Goal: Navigation & Orientation: Find specific page/section

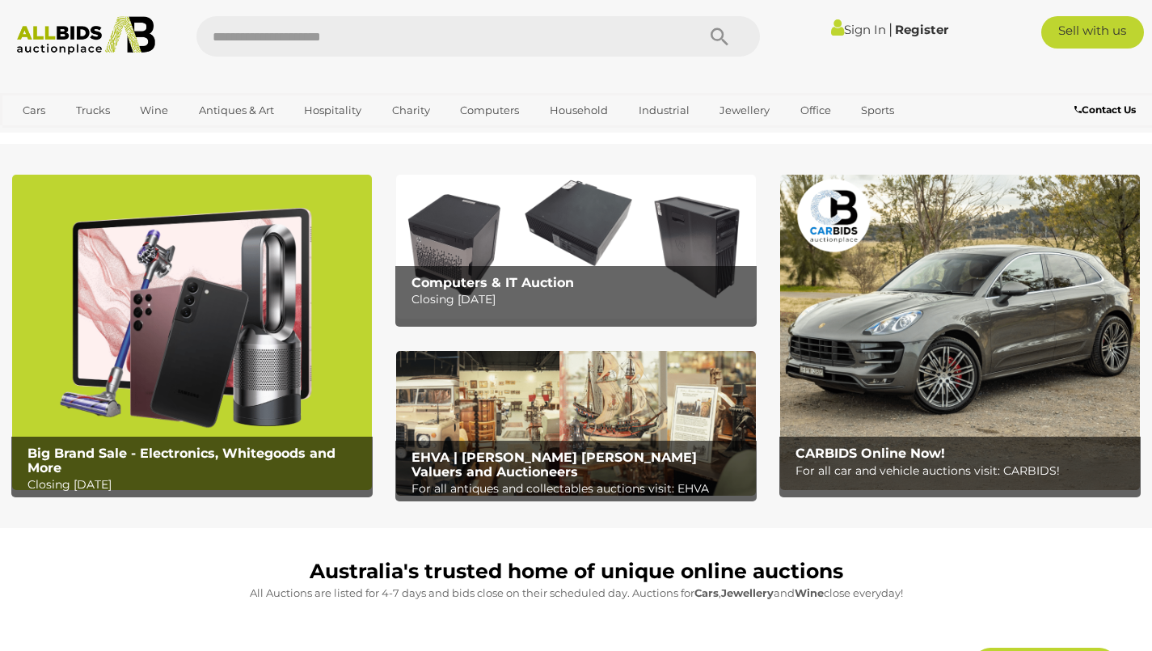
click at [242, 123] on link "Antiques & Art" at bounding box center [236, 110] width 96 height 27
click at [0, 0] on link "Antiques & Vintage" at bounding box center [0, 0] width 0 height 0
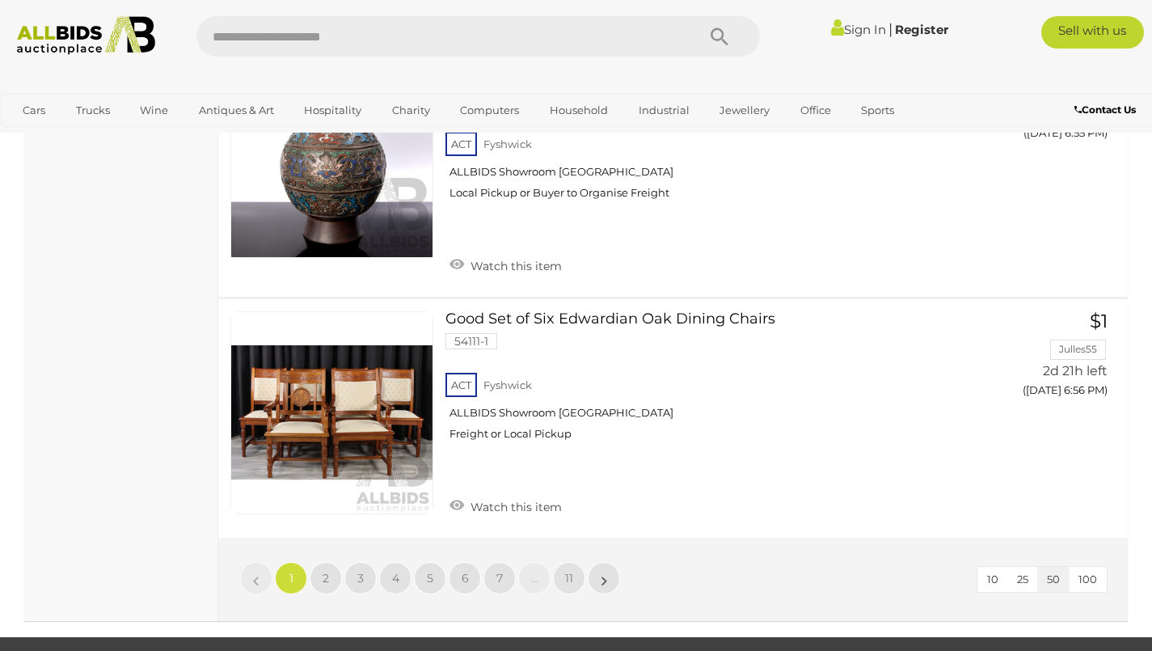
scroll to position [12361, 0]
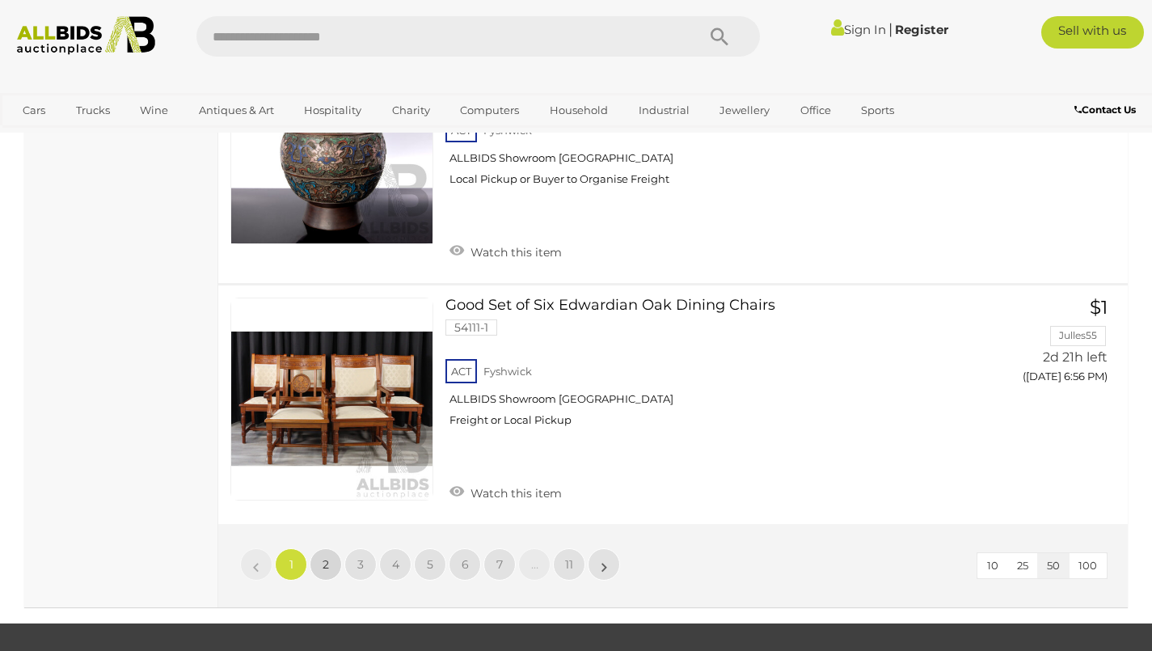
click at [323, 557] on span "2" at bounding box center [326, 564] width 6 height 15
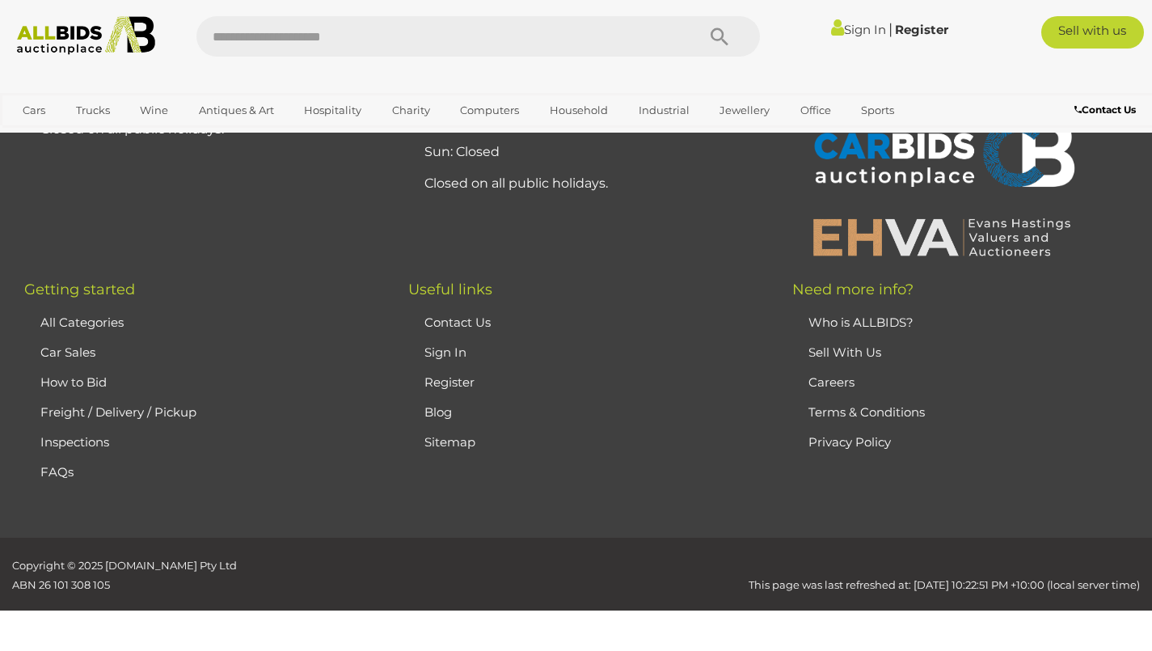
scroll to position [217, 0]
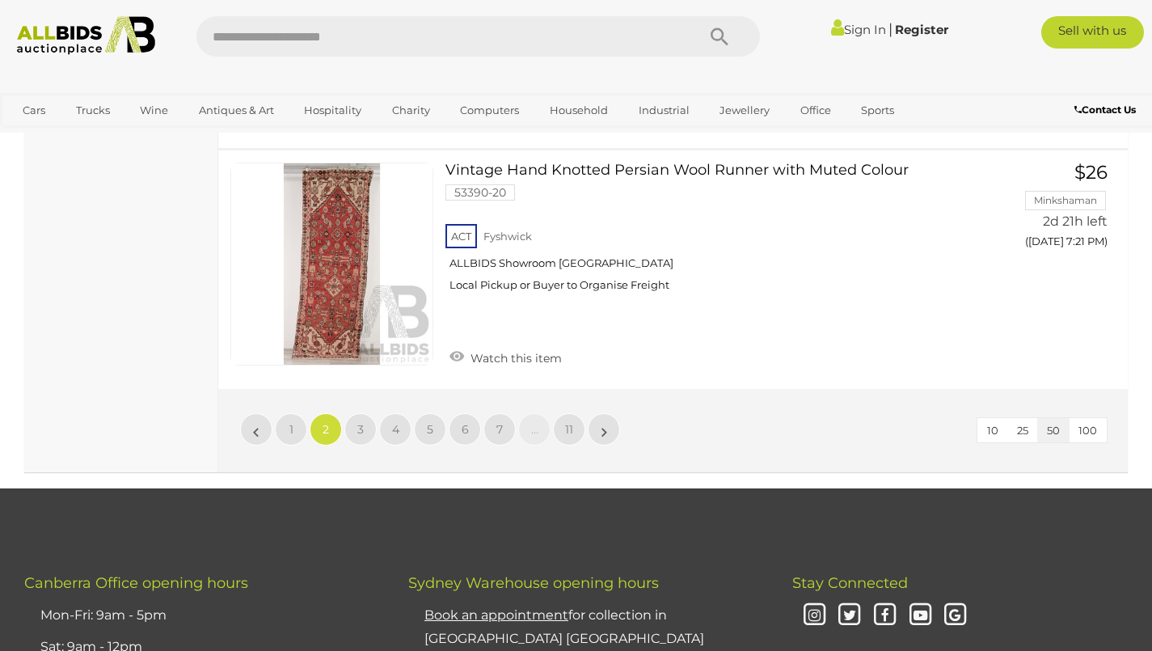
scroll to position [12445, 0]
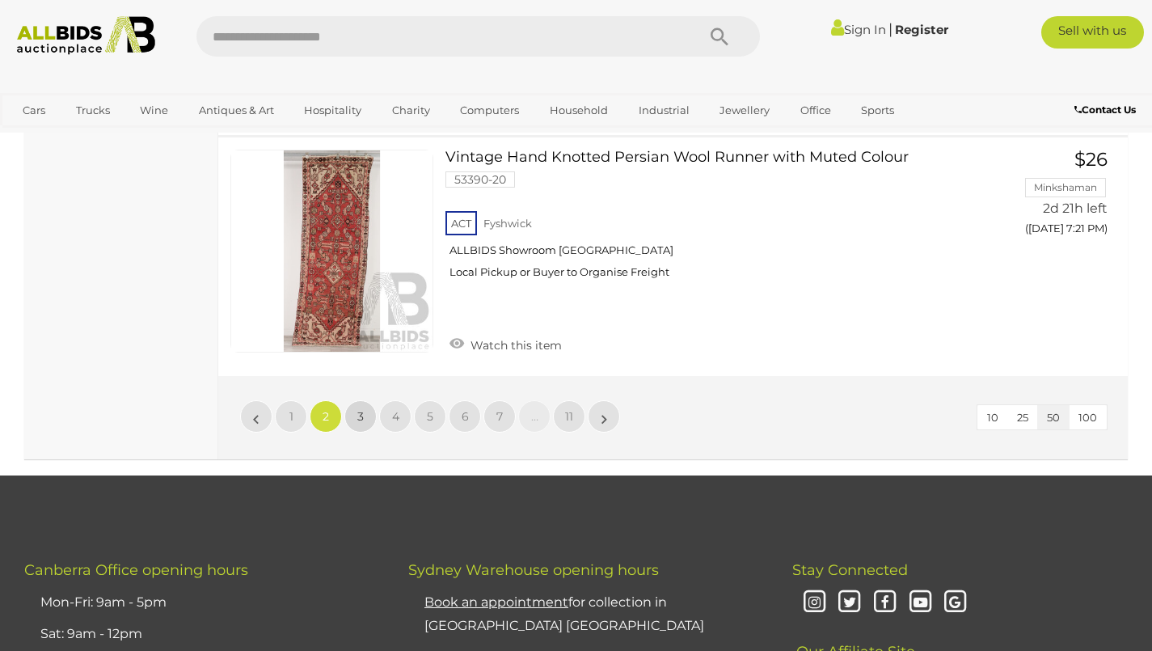
click at [360, 409] on span "3" at bounding box center [360, 416] width 6 height 15
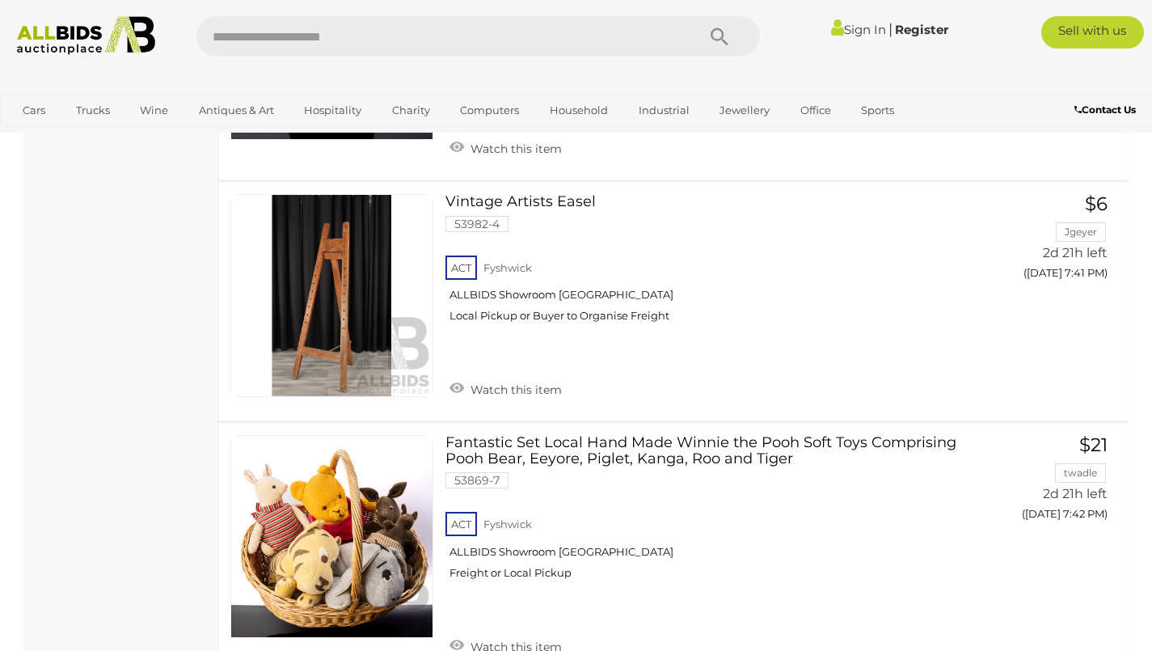
scroll to position [10114, 0]
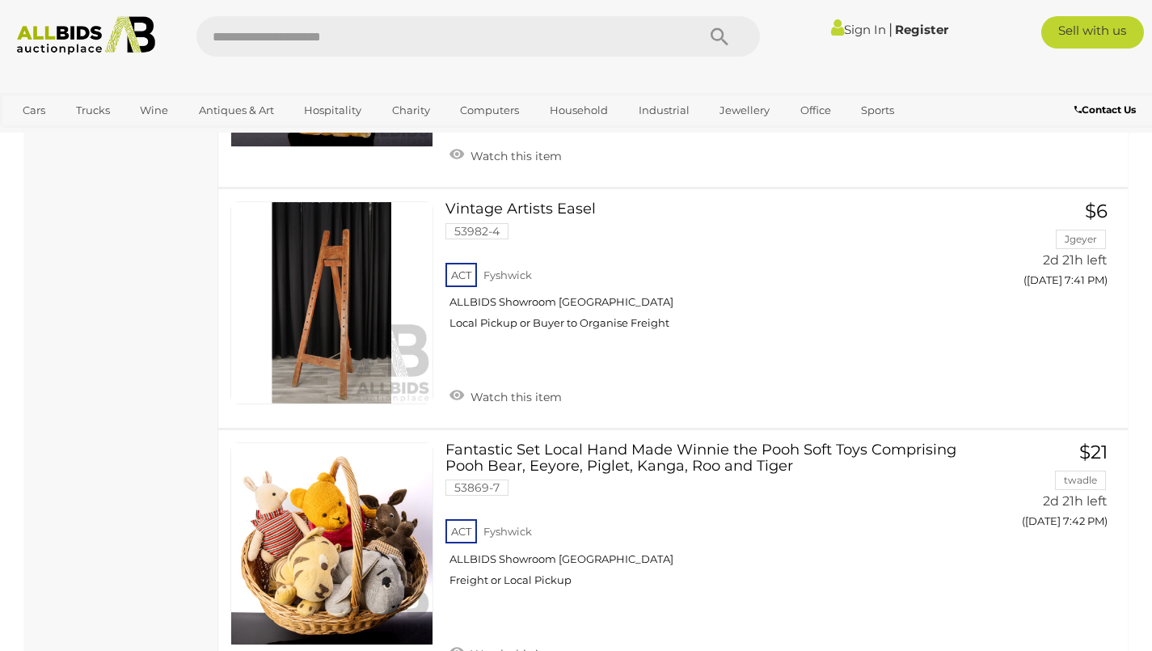
click at [737, 442] on link "Fantastic Set Local Hand Made Winnie the Pooh Soft Toys Comprising Pooh Bear, E…" at bounding box center [710, 521] width 506 height 158
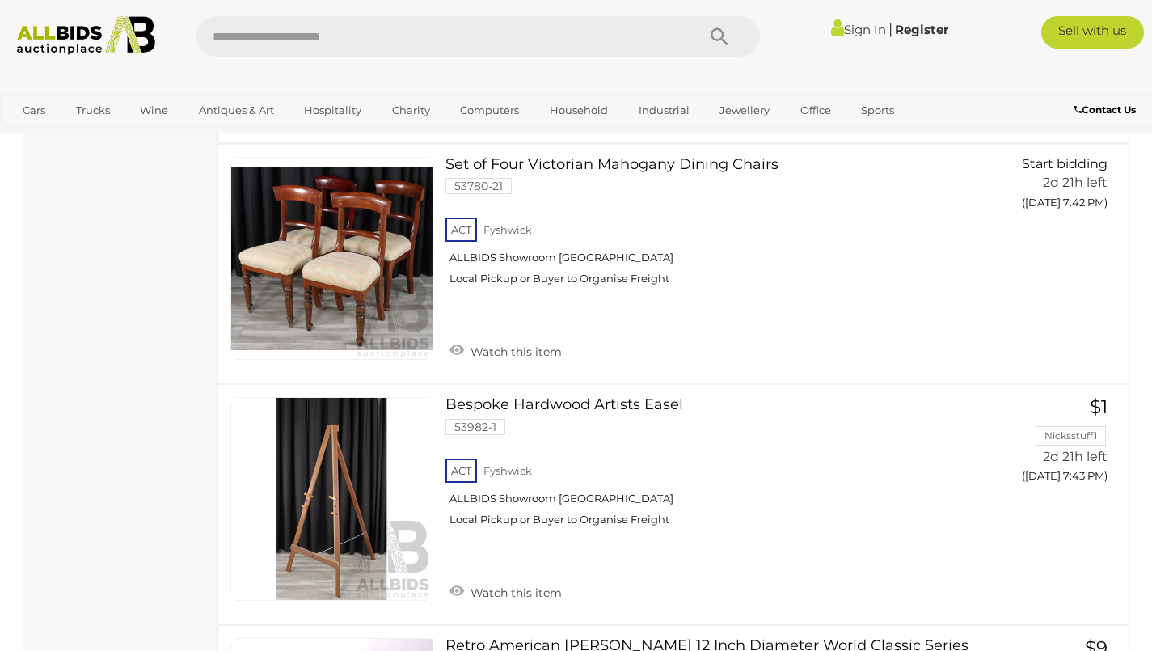
scroll to position [10657, 0]
click at [624, 396] on link "Bespoke Hardwood Artists Easel 53982-1 ACT Fyshwick ALLBIDS Showroom Fyshwick" at bounding box center [710, 466] width 506 height 141
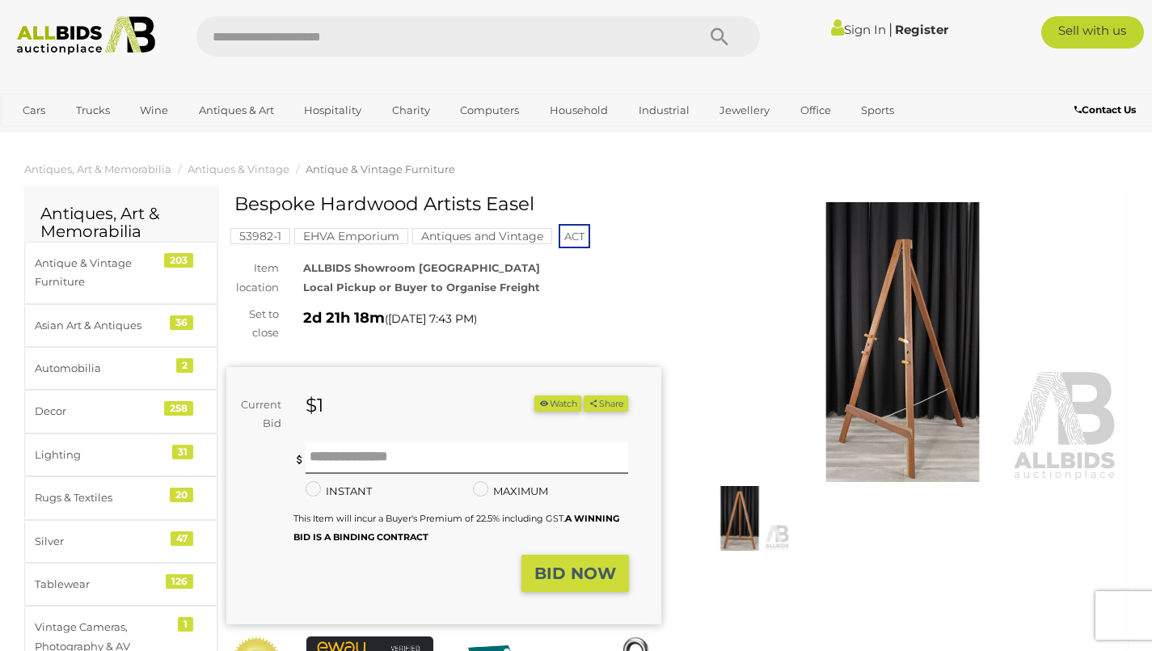
click at [917, 385] on img at bounding box center [902, 342] width 435 height 280
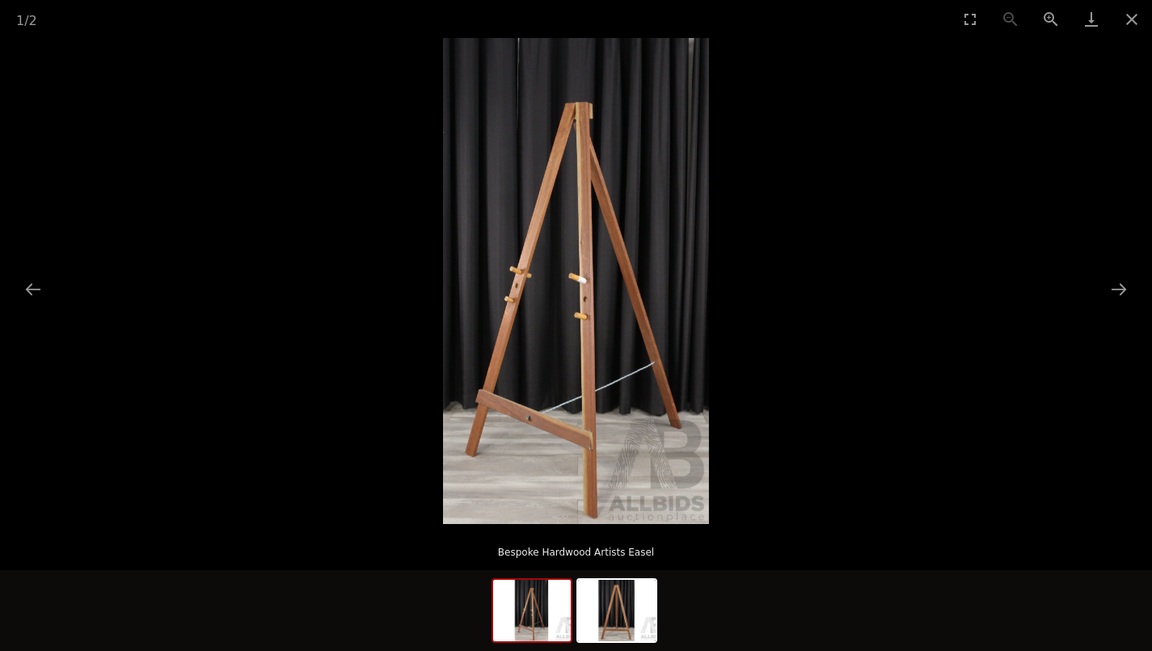
click at [1100, 301] on picture at bounding box center [576, 281] width 1152 height 486
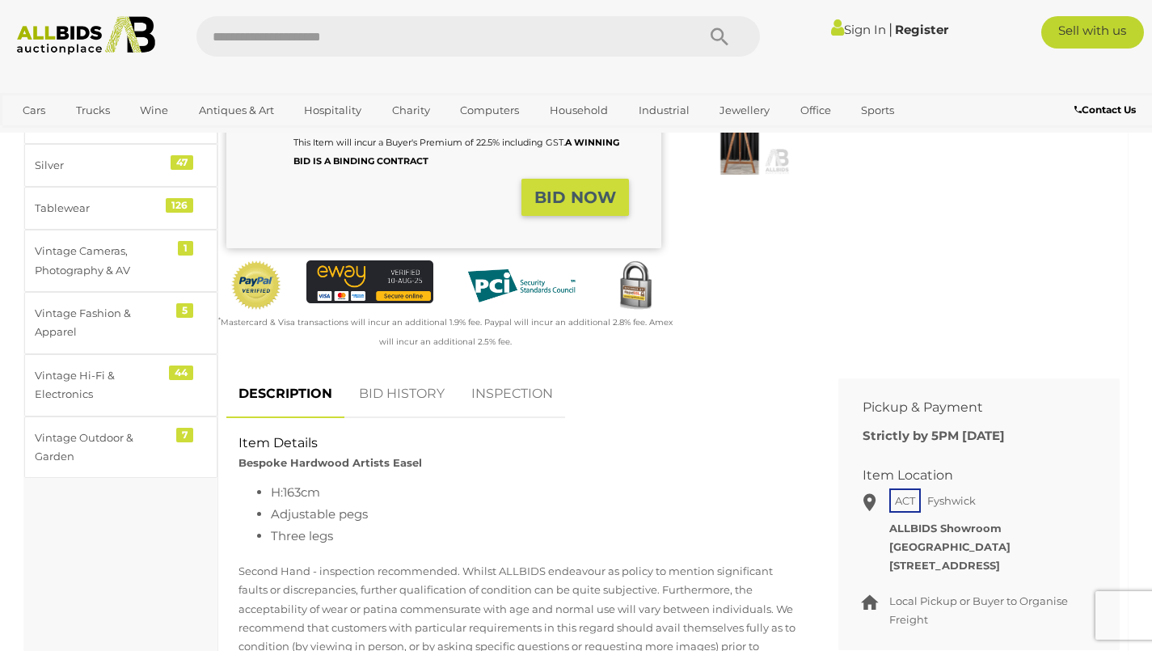
scroll to position [377, 0]
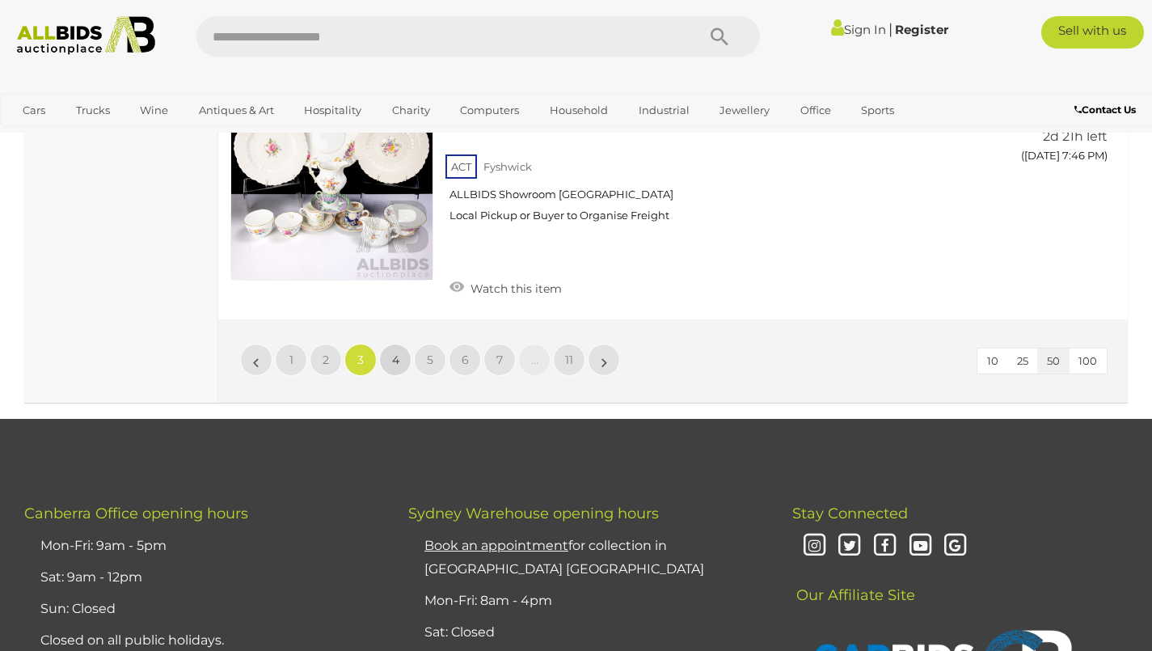
click at [392, 352] on span "4" at bounding box center [395, 359] width 7 height 15
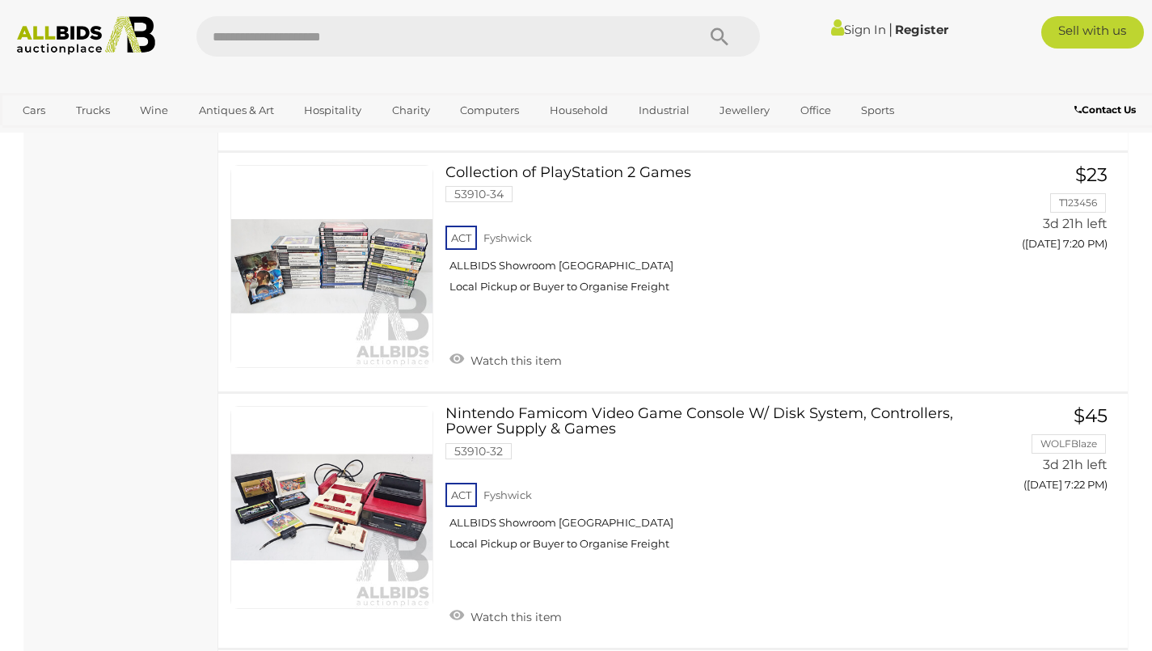
scroll to position [11492, 0]
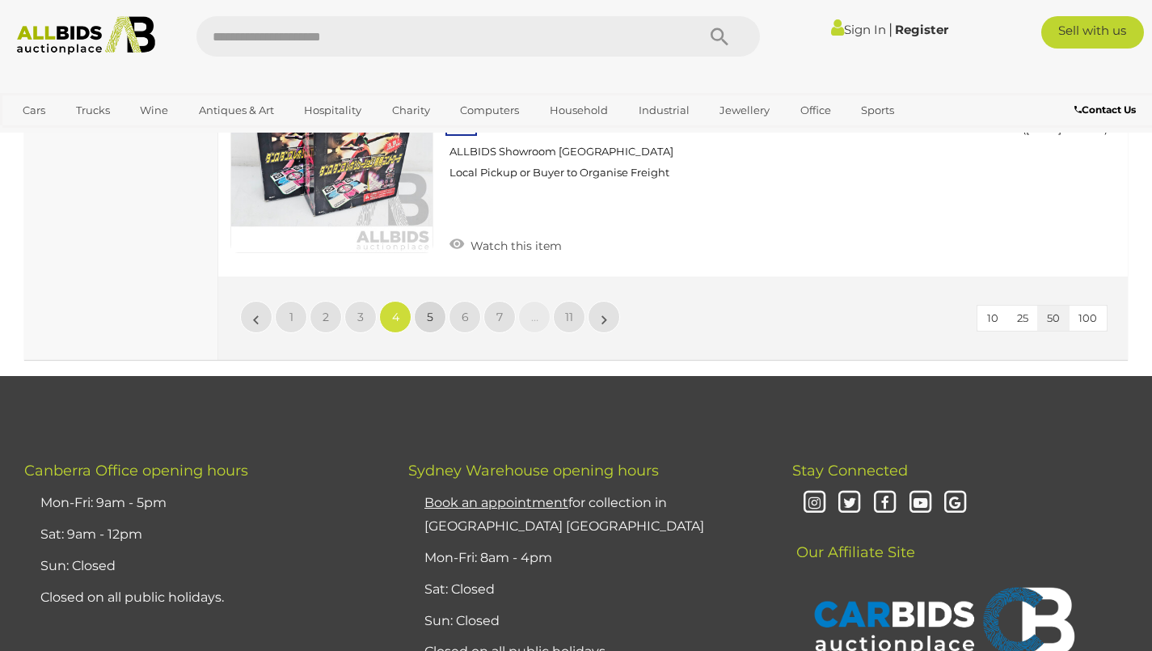
click at [430, 310] on span "5" at bounding box center [430, 317] width 6 height 15
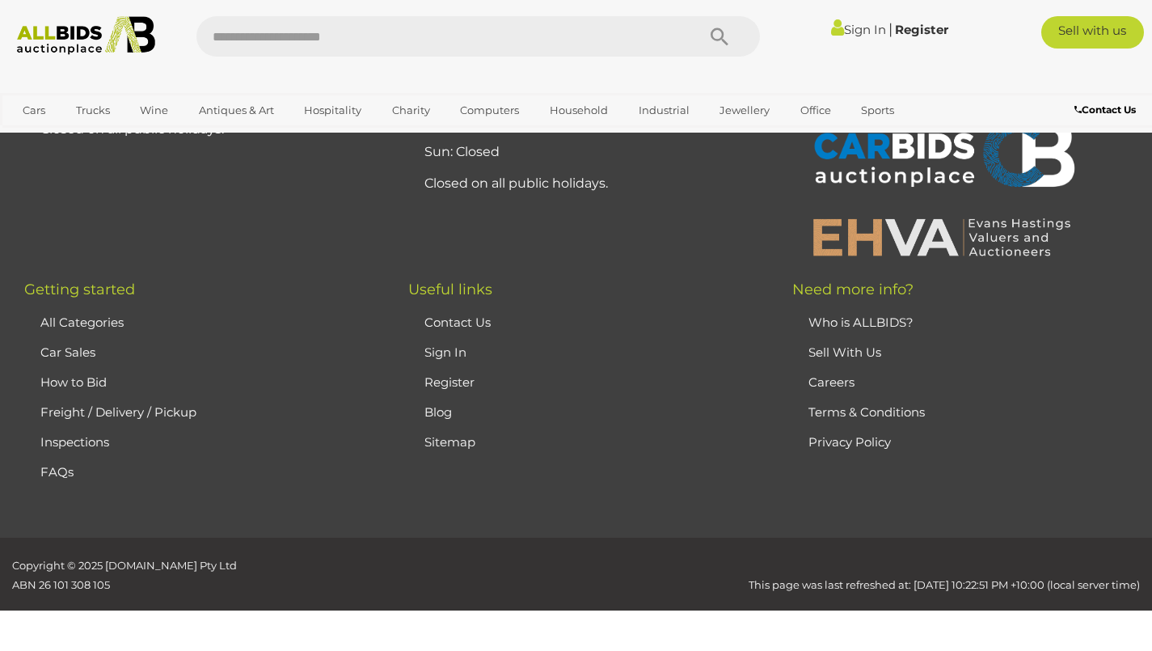
scroll to position [217, 0]
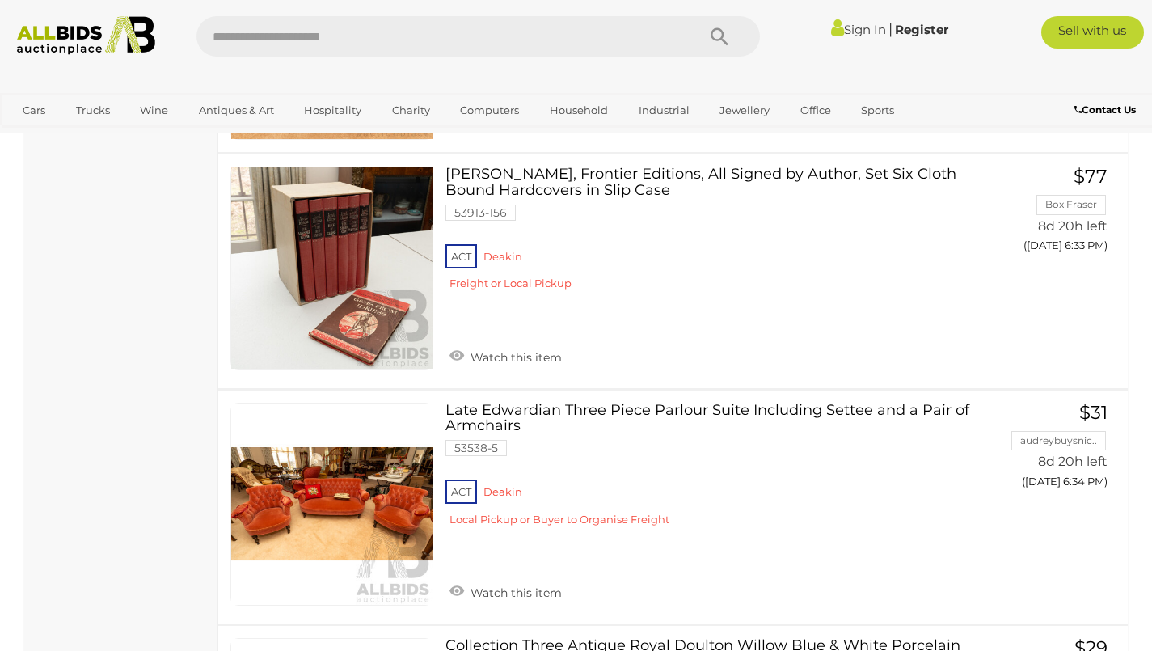
scroll to position [11768, 0]
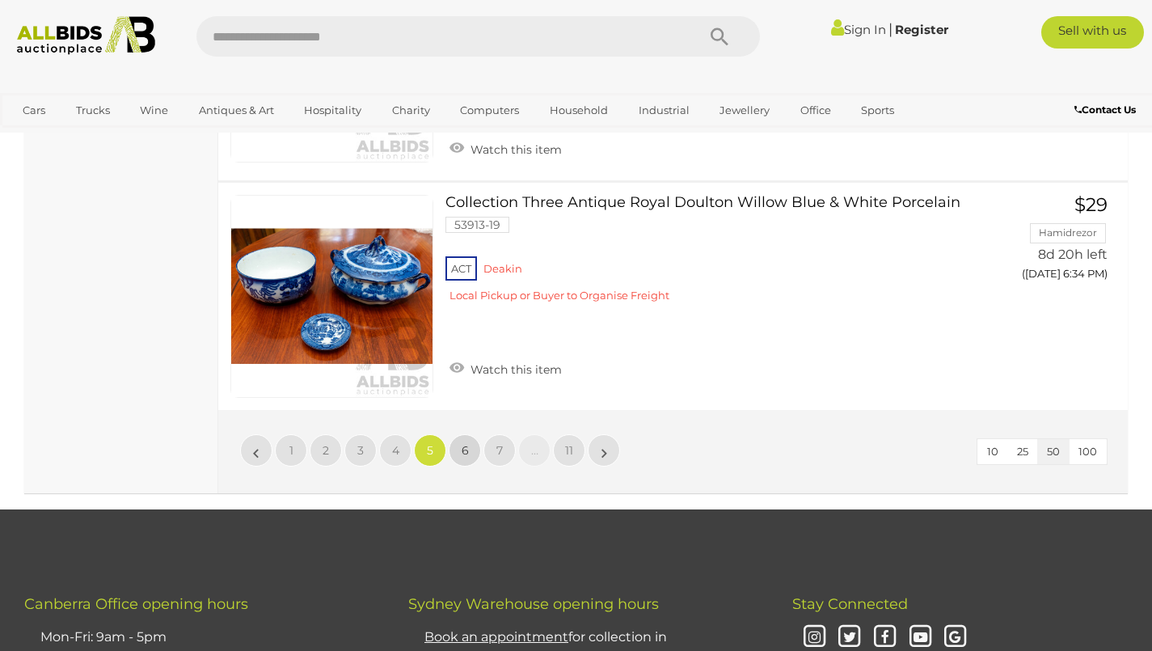
click at [465, 453] on span "6" at bounding box center [465, 450] width 7 height 15
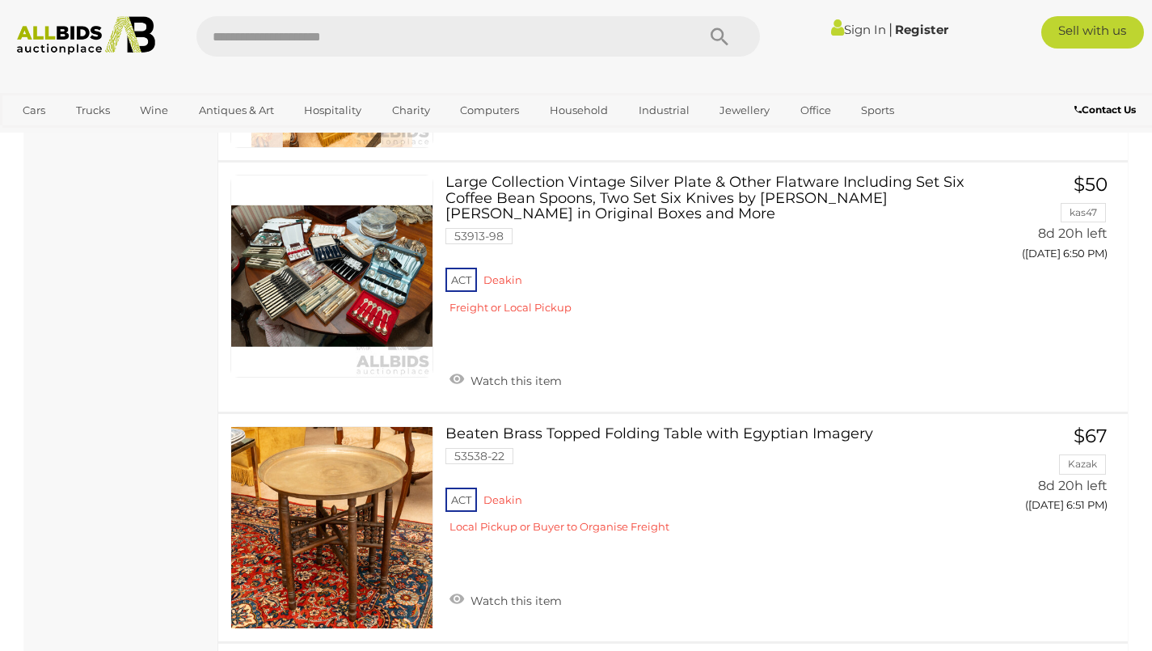
scroll to position [7803, 0]
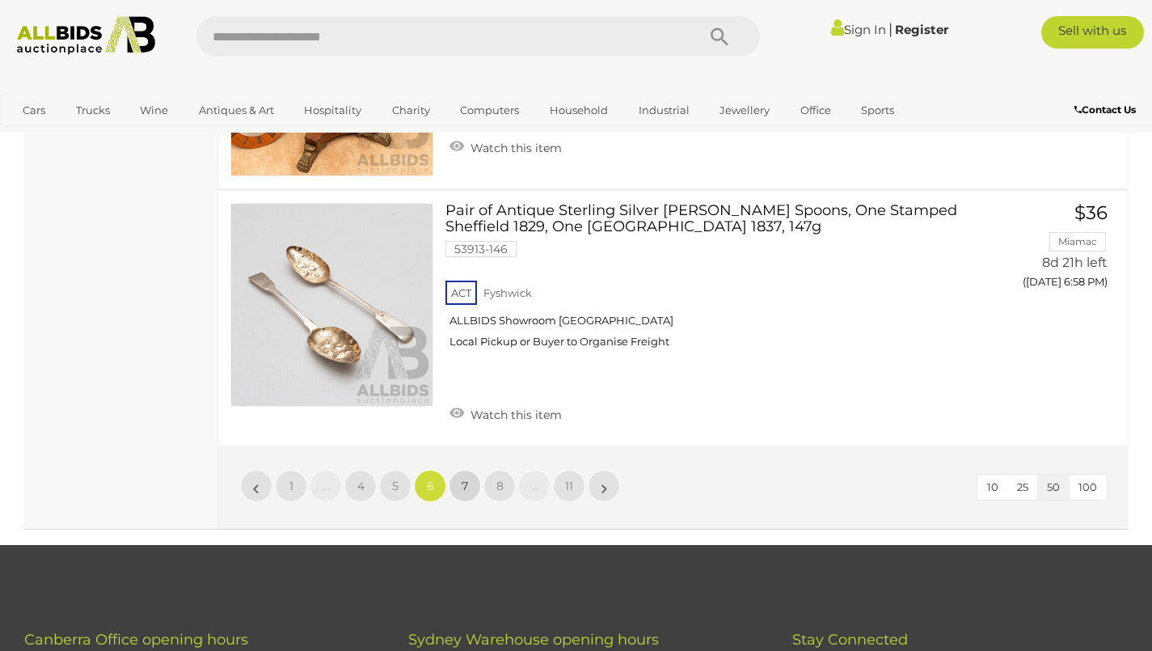
click at [465, 479] on span "7" at bounding box center [465, 486] width 6 height 15
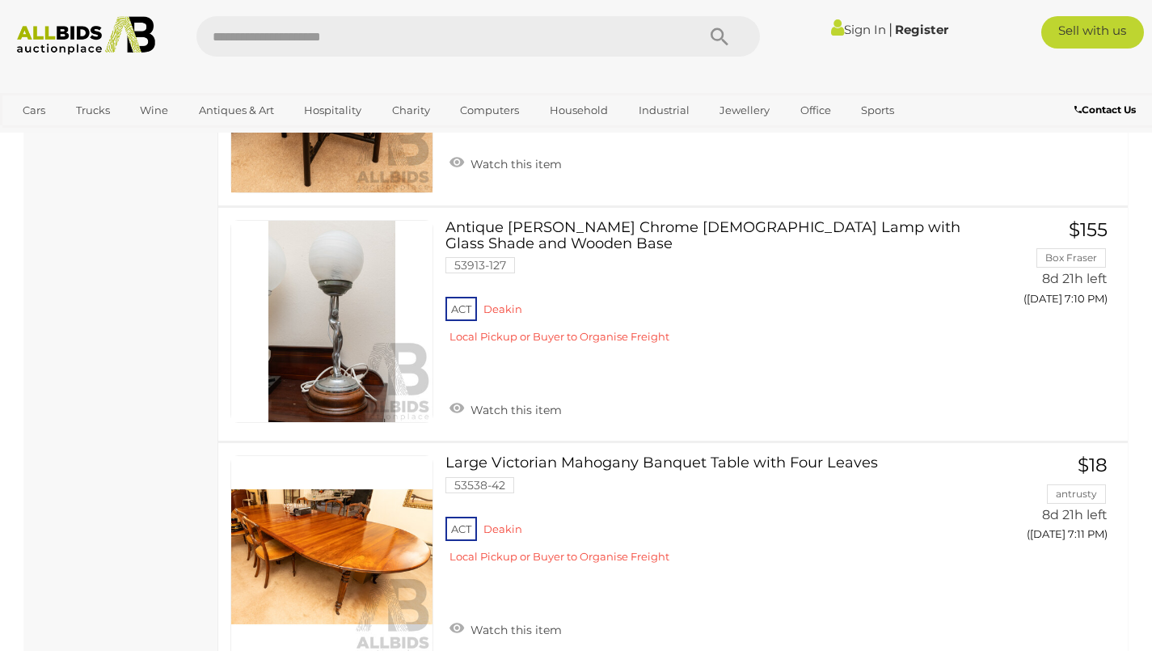
scroll to position [5811, 0]
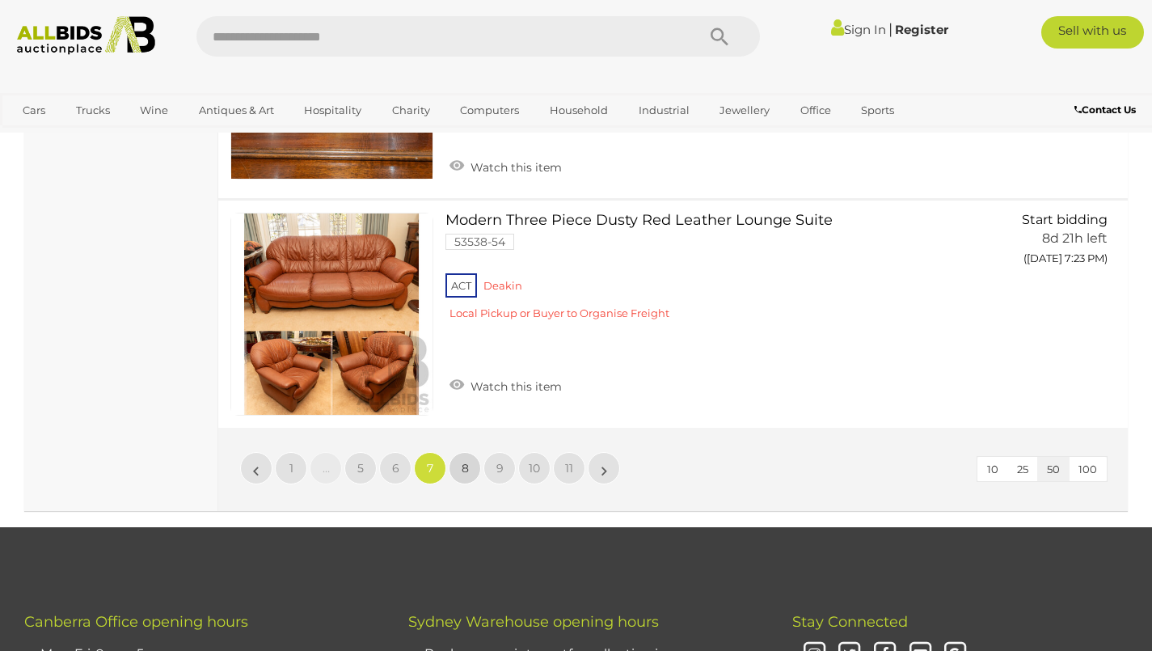
click at [465, 461] on span "8" at bounding box center [465, 468] width 7 height 15
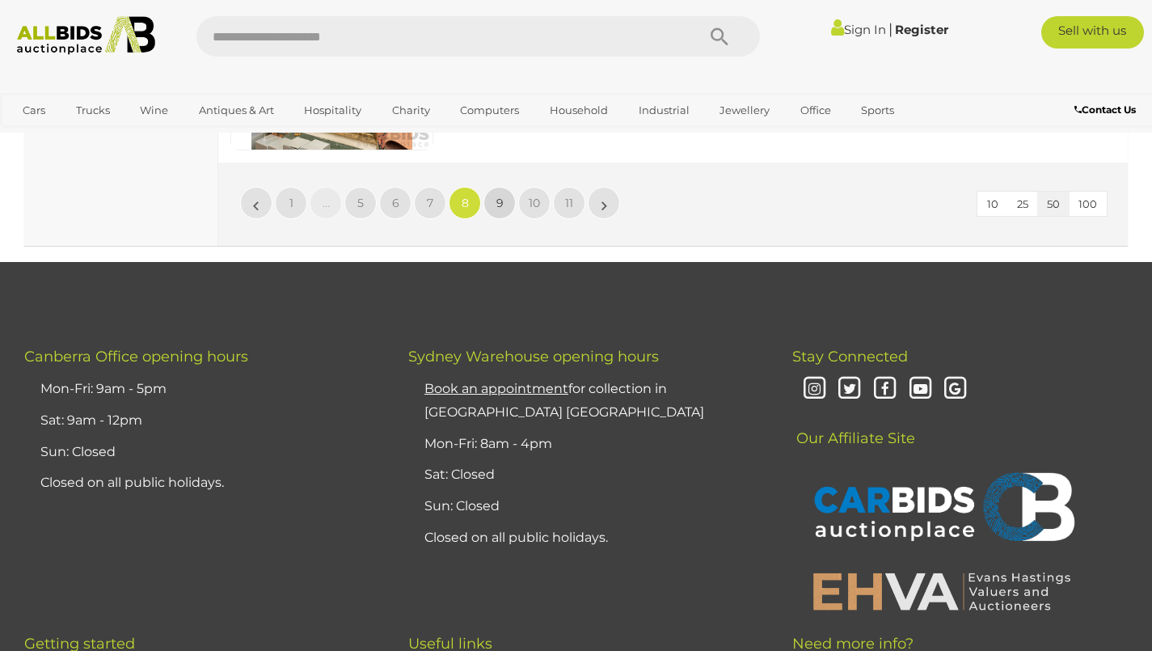
click at [499, 196] on span "9" at bounding box center [499, 203] width 7 height 15
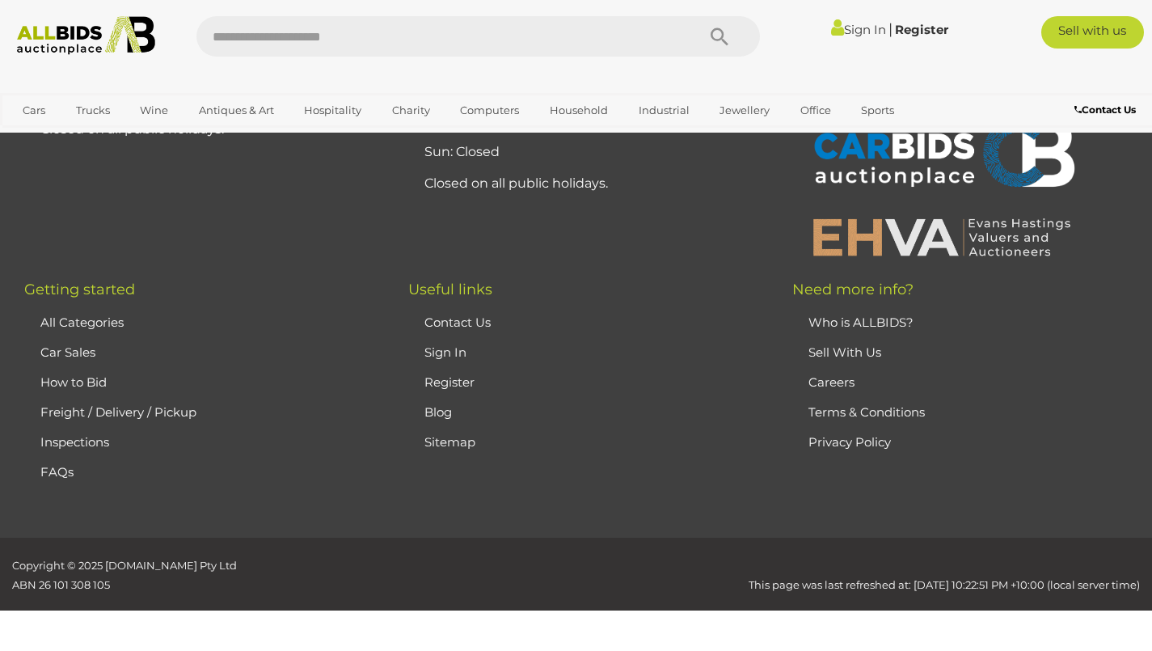
scroll to position [217, 0]
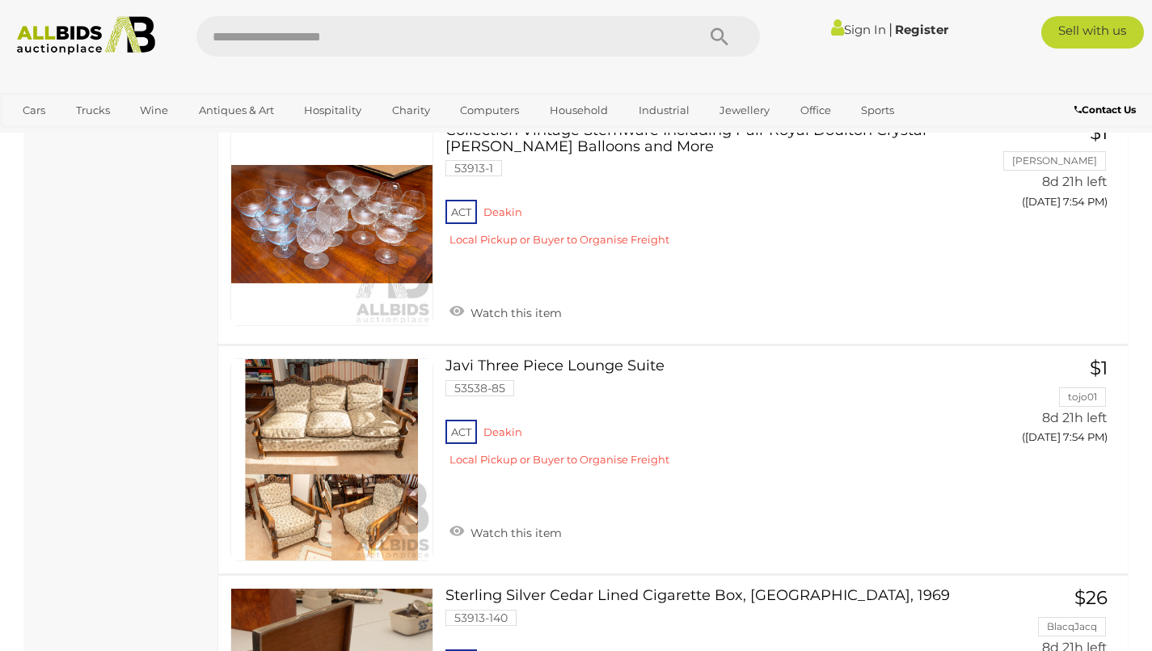
scroll to position [7931, 0]
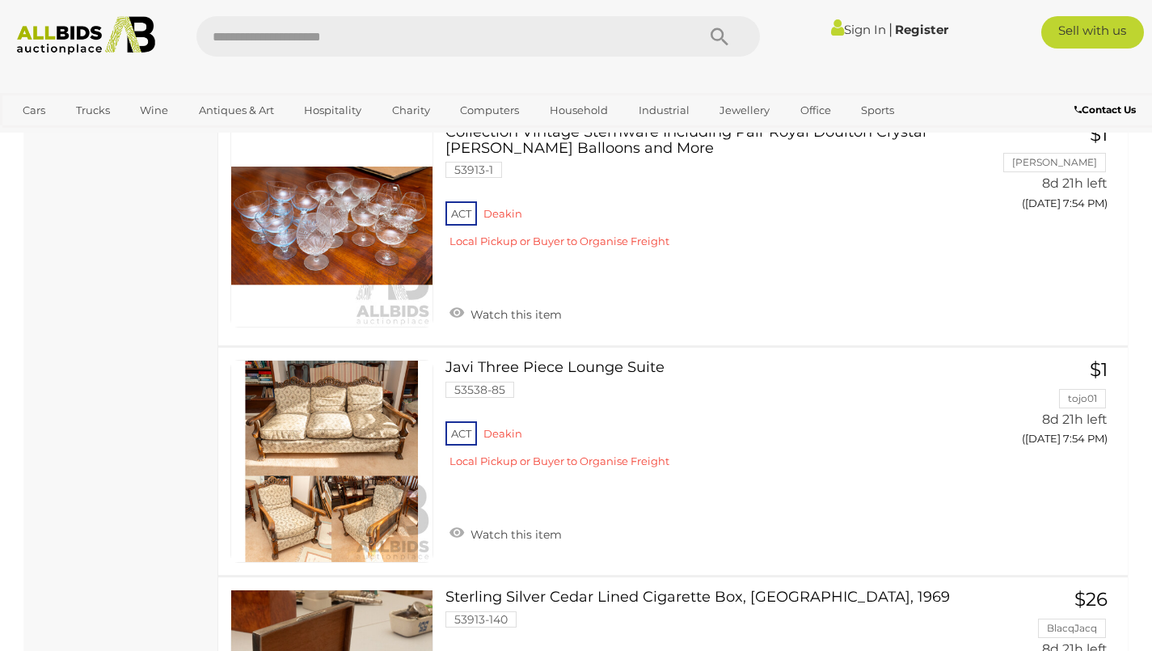
click at [386, 450] on img at bounding box center [331, 461] width 201 height 201
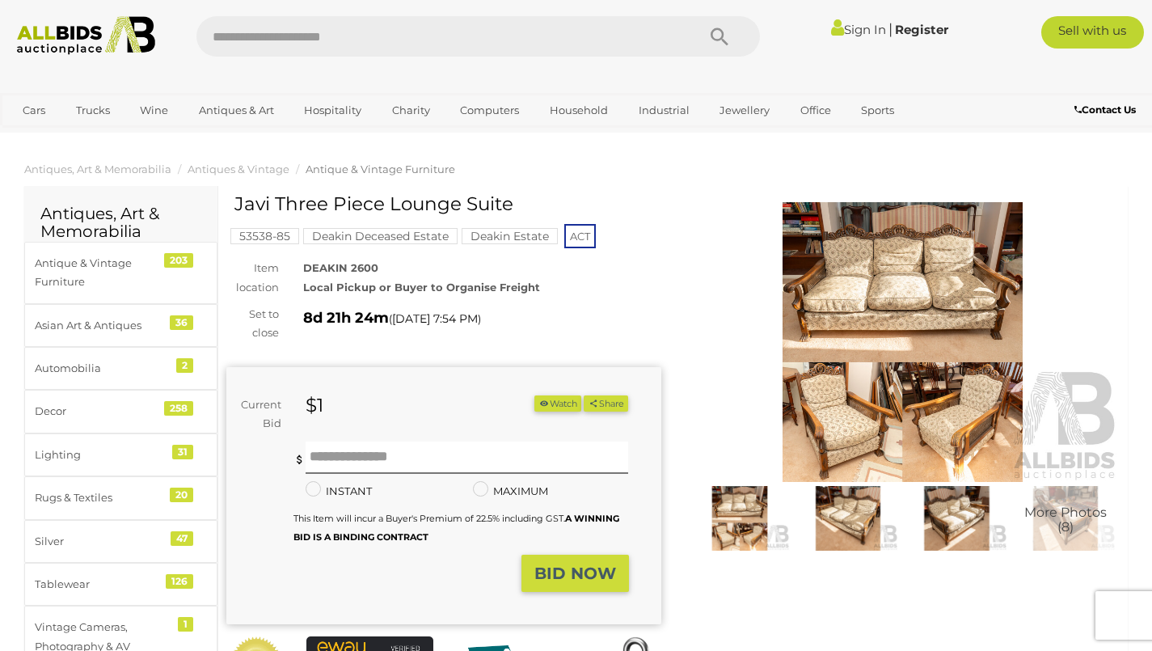
click at [928, 408] on img at bounding box center [902, 342] width 435 height 280
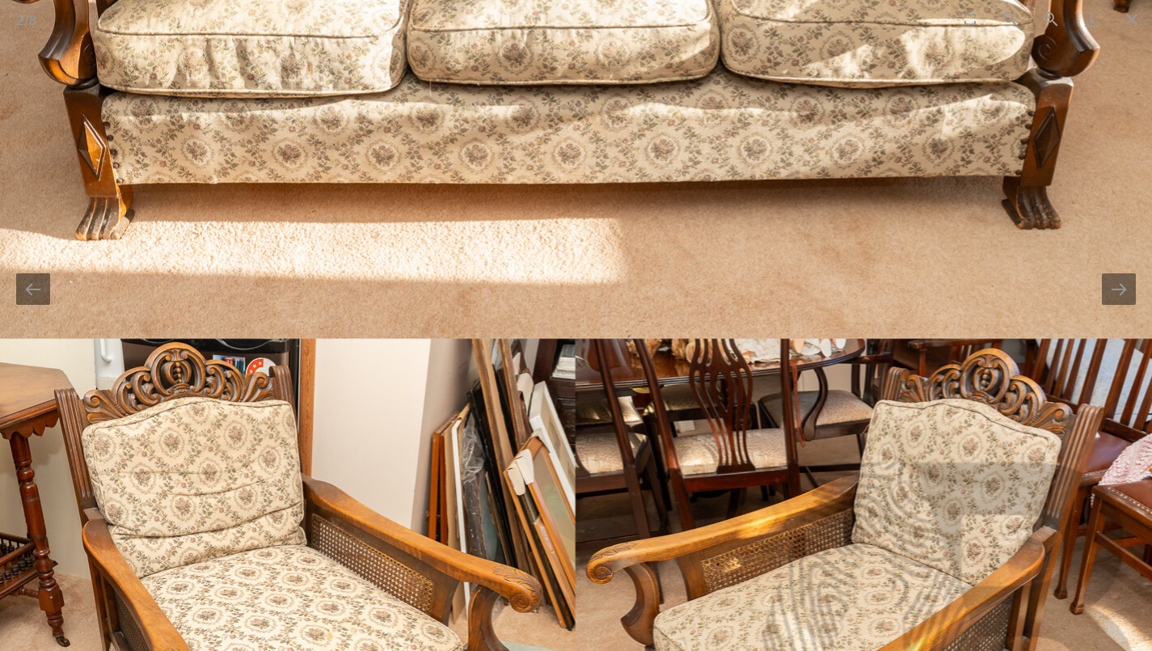
scroll to position [3, 0]
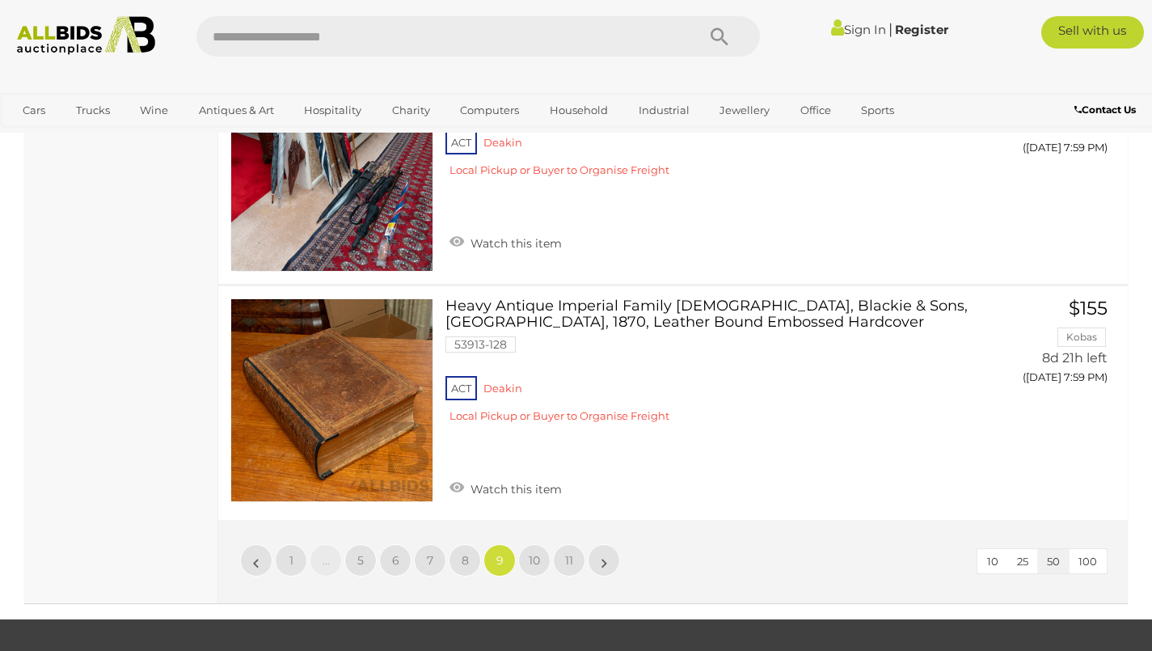
scroll to position [11741, 0]
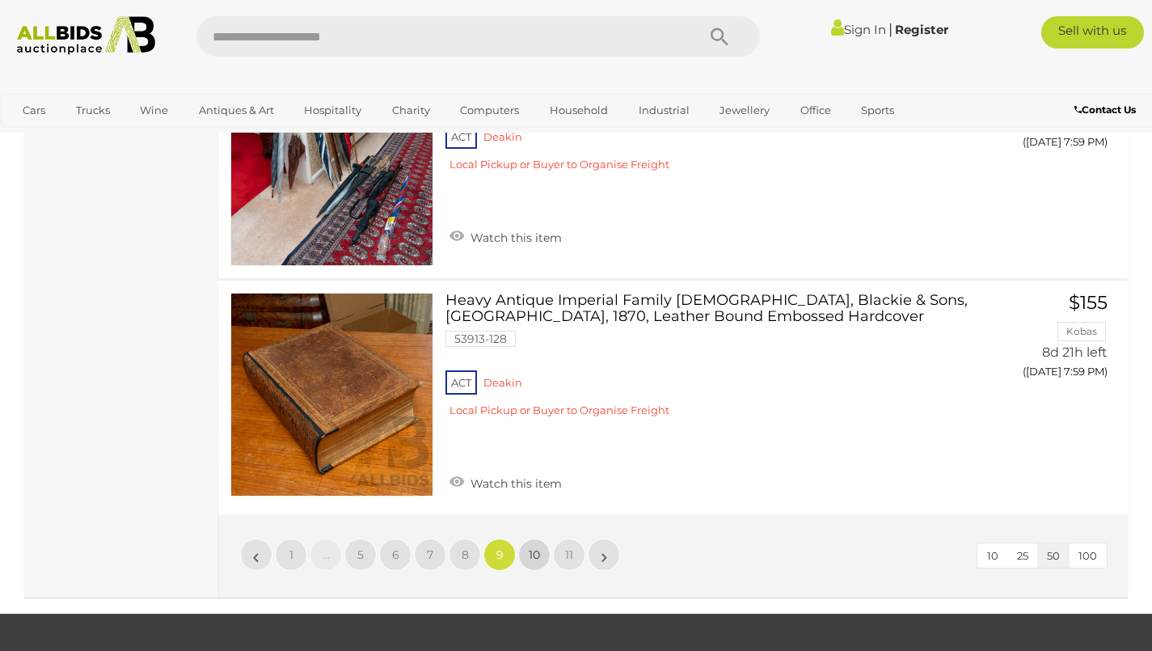
click at [529, 547] on span "10" at bounding box center [534, 554] width 11 height 15
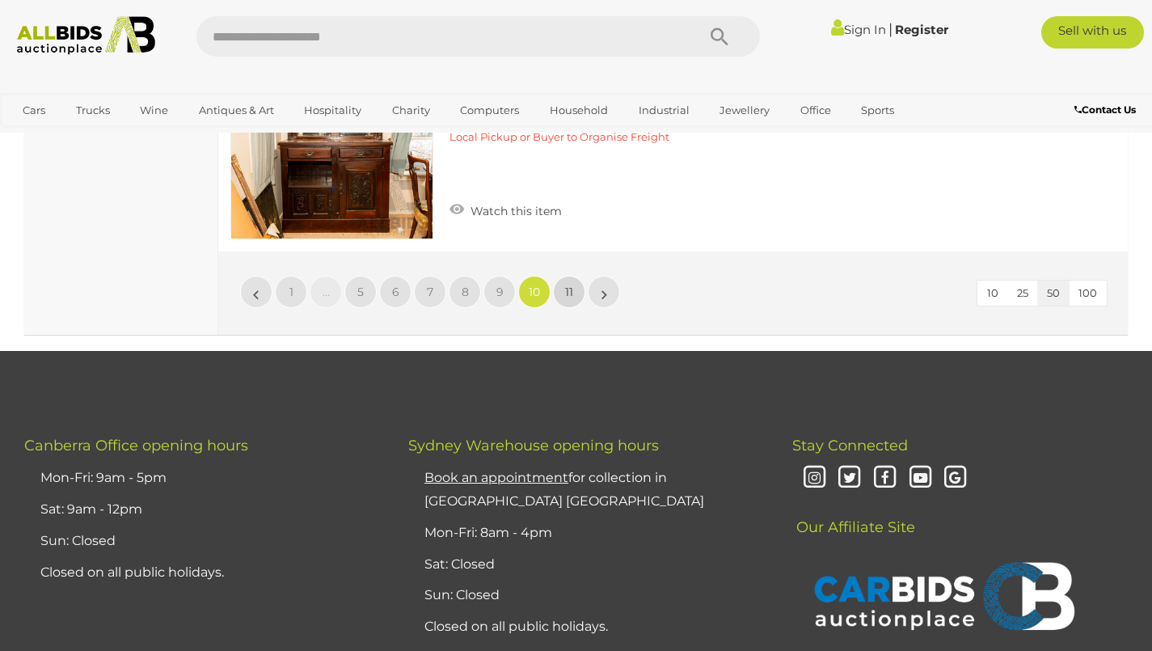
click at [569, 285] on span "11" at bounding box center [569, 292] width 8 height 15
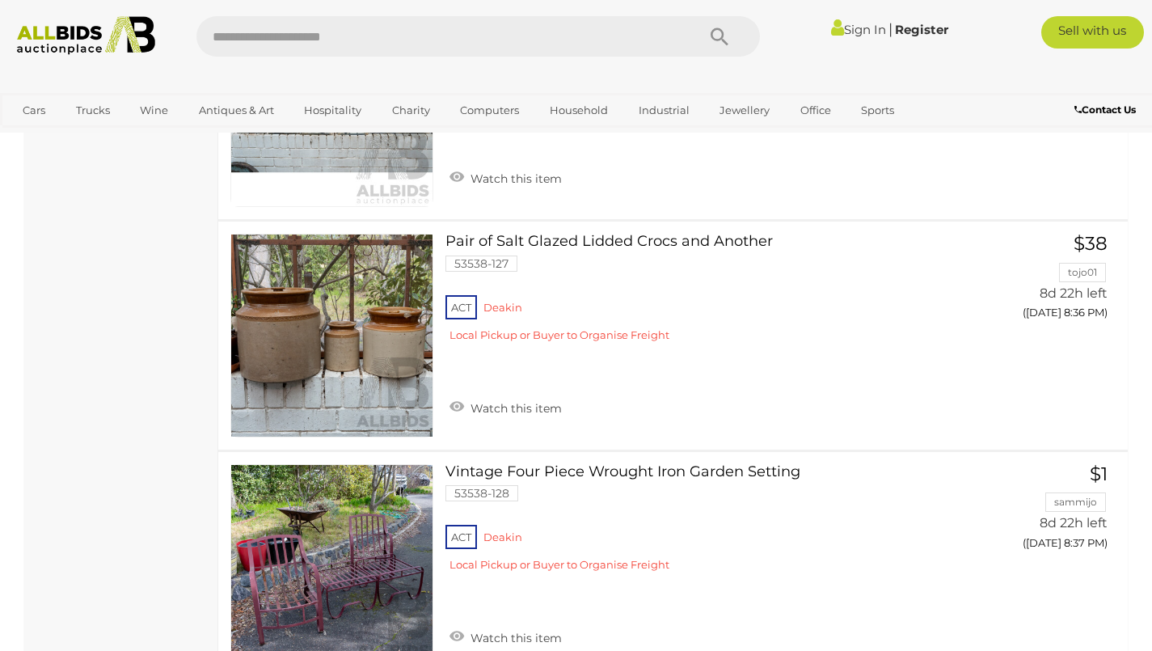
scroll to position [5785, 0]
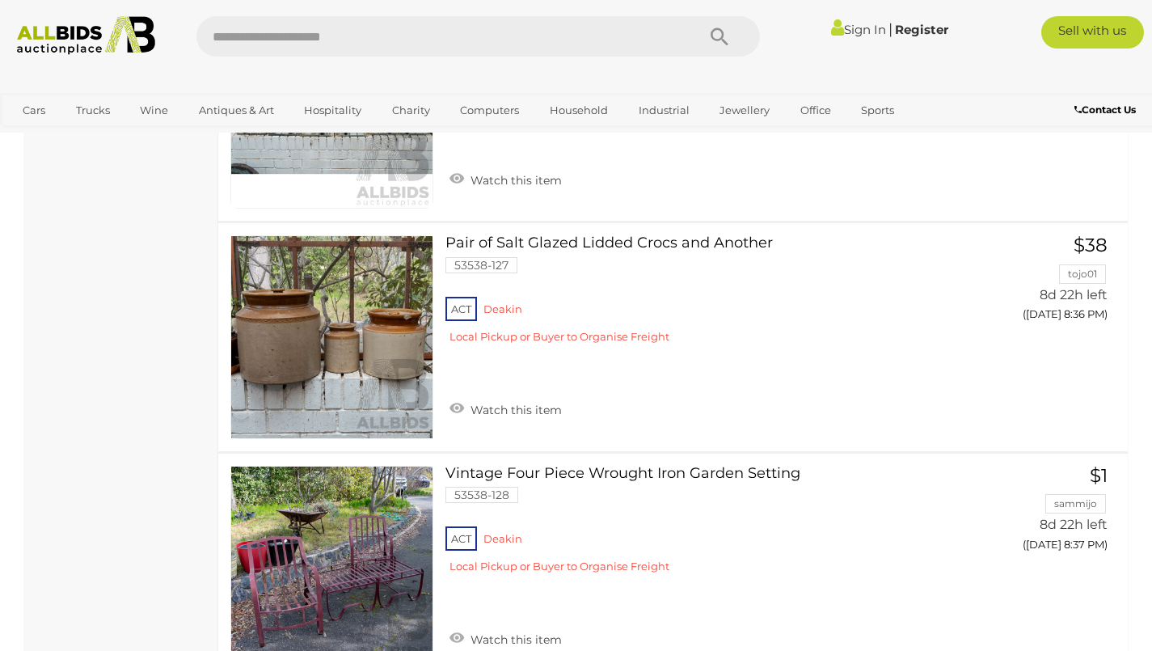
click at [258, 106] on link "Antiques & Art" at bounding box center [236, 110] width 96 height 27
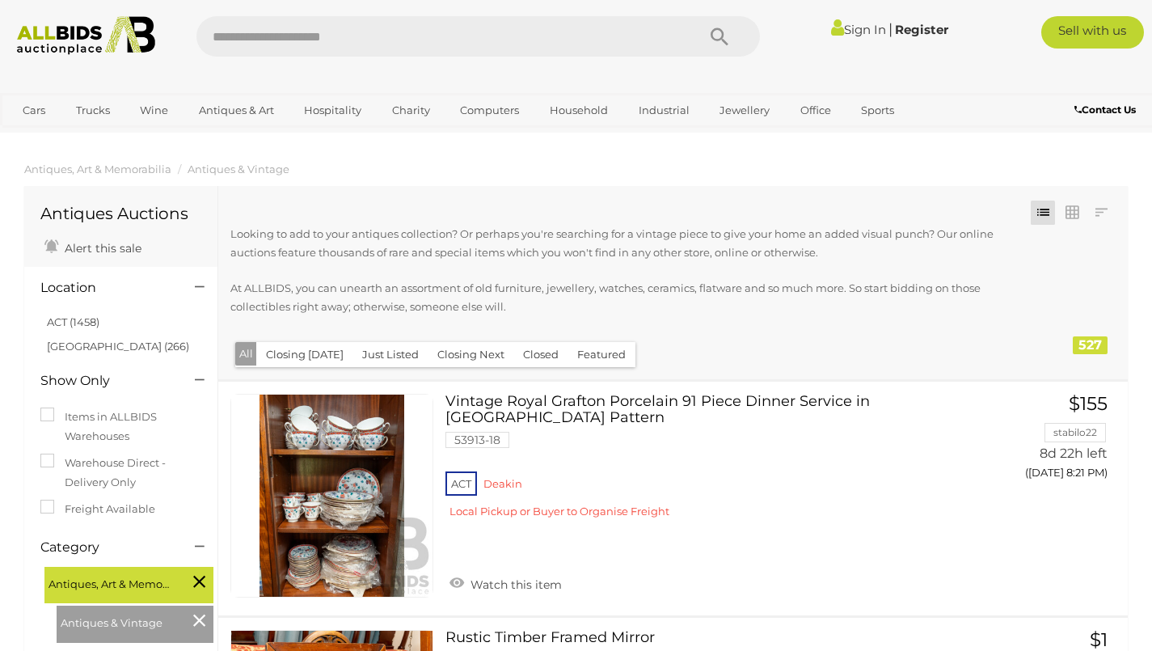
click at [807, 112] on link "Office" at bounding box center [816, 110] width 52 height 27
click at [0, 0] on link "Office Furniture" at bounding box center [0, 0] width 0 height 0
